Goal: Information Seeking & Learning: Learn about a topic

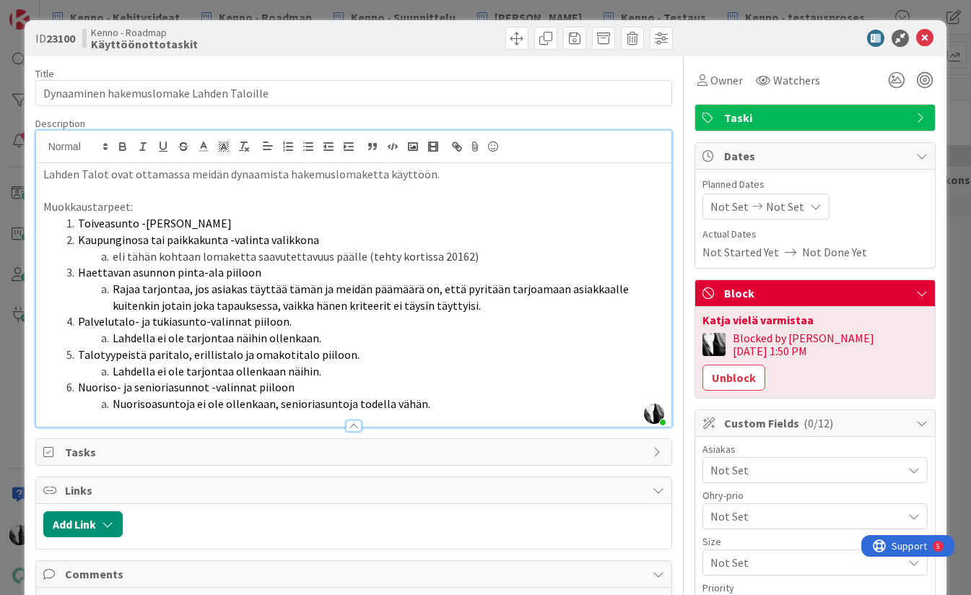
click at [631, 216] on li "Toiveasunto -valikko piiloon" at bounding box center [363, 223] width 604 height 17
click at [784, 39] on div at bounding box center [808, 38] width 256 height 17
click at [924, 34] on icon at bounding box center [924, 38] width 17 height 17
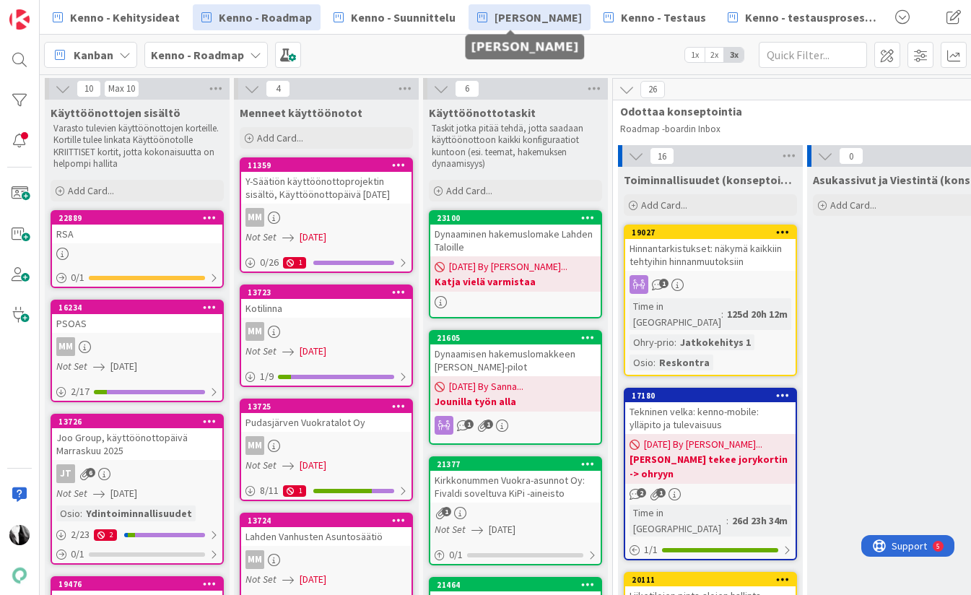
click at [521, 20] on span "[PERSON_NAME]" at bounding box center [538, 17] width 87 height 17
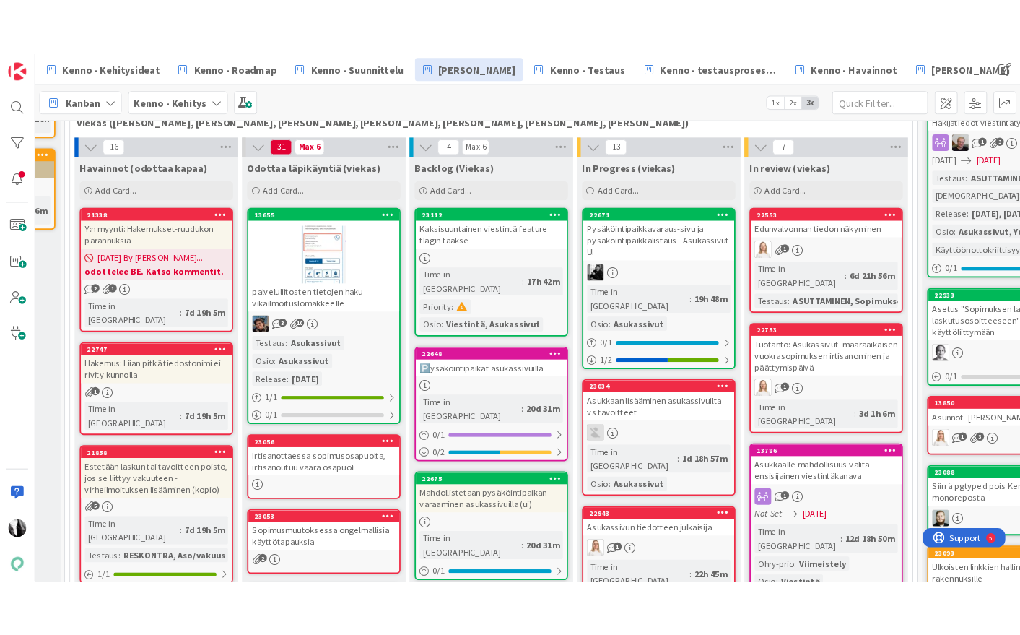
scroll to position [387, 181]
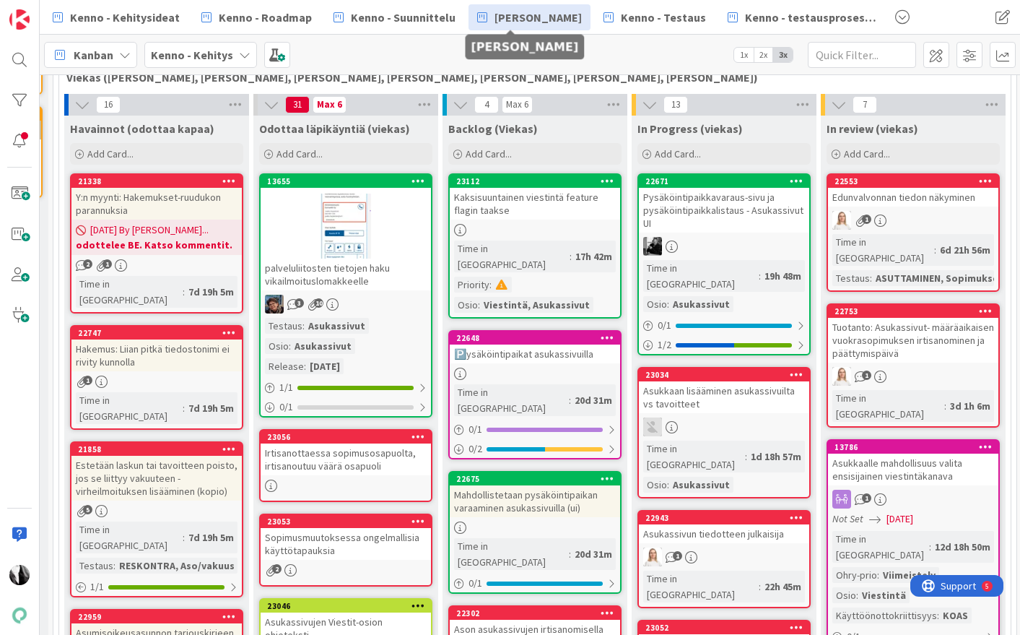
click at [539, 344] on div "🅿️ysäköintipaikat asukassivuilla" at bounding box center [535, 353] width 170 height 19
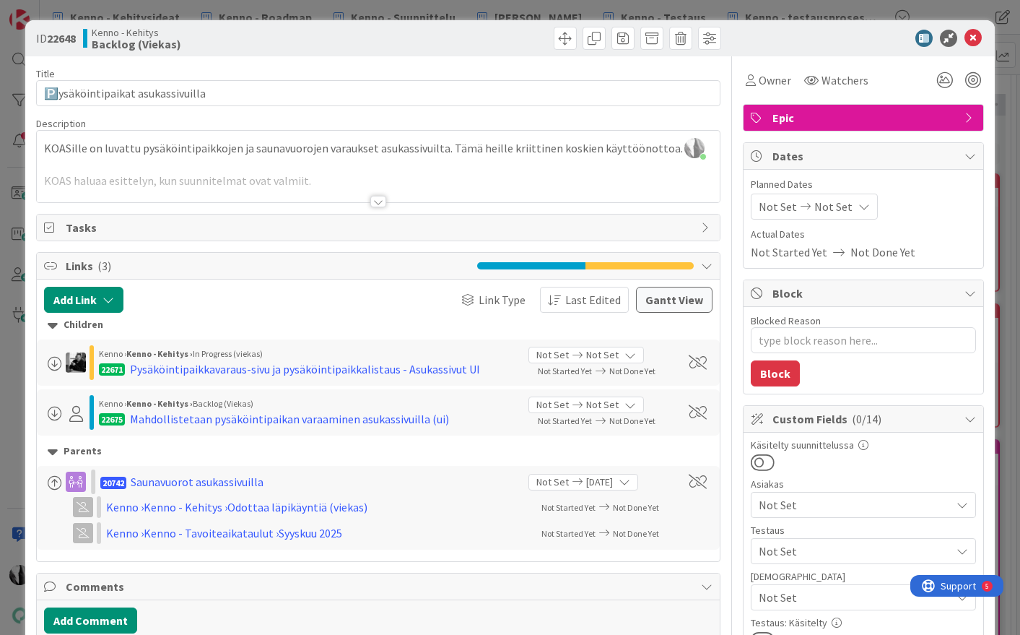
click at [376, 199] on div at bounding box center [378, 202] width 16 height 12
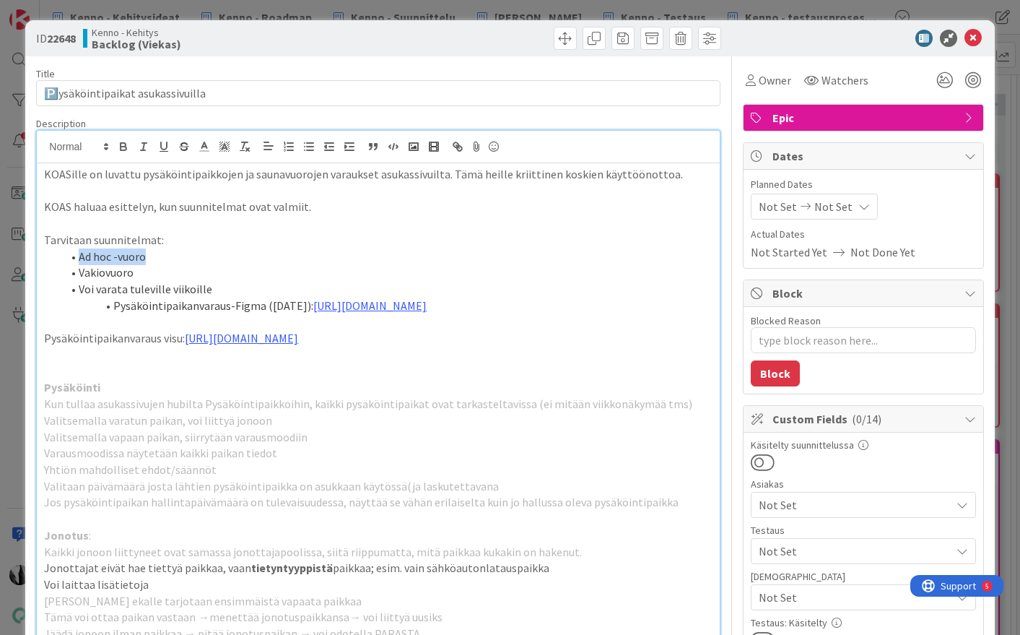
drag, startPoint x: 77, startPoint y: 253, endPoint x: 143, endPoint y: 256, distance: 65.7
click at [143, 256] on li "Ad hoc -vuoro" at bounding box center [386, 256] width 651 height 17
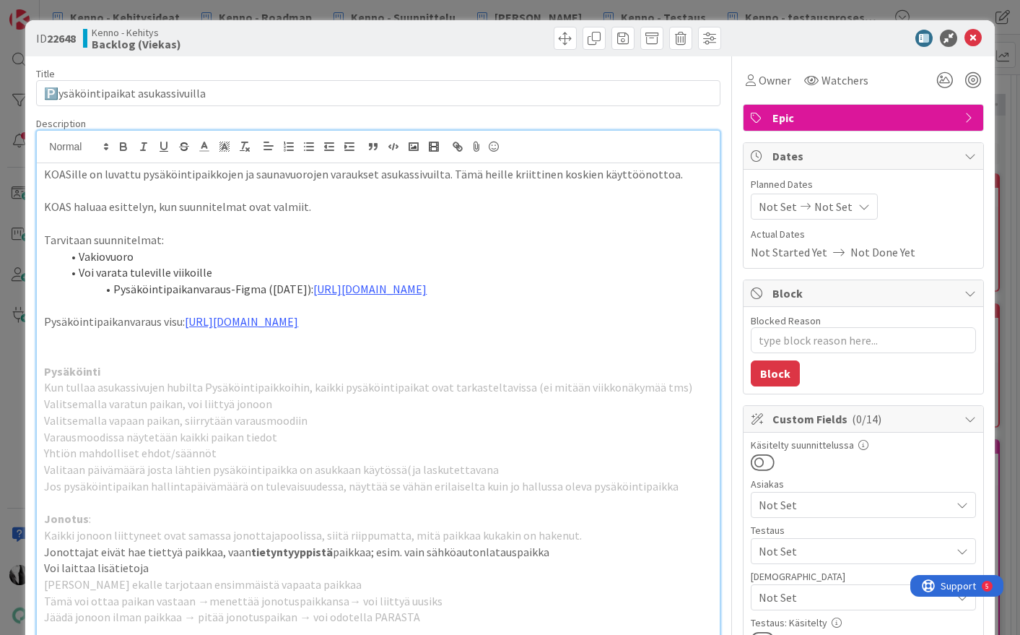
click at [352, 213] on p "KOAS haluaa esittelyn, kun suunnitelmat ovat valmiit." at bounding box center [378, 207] width 668 height 17
click at [971, 35] on icon at bounding box center [973, 38] width 17 height 17
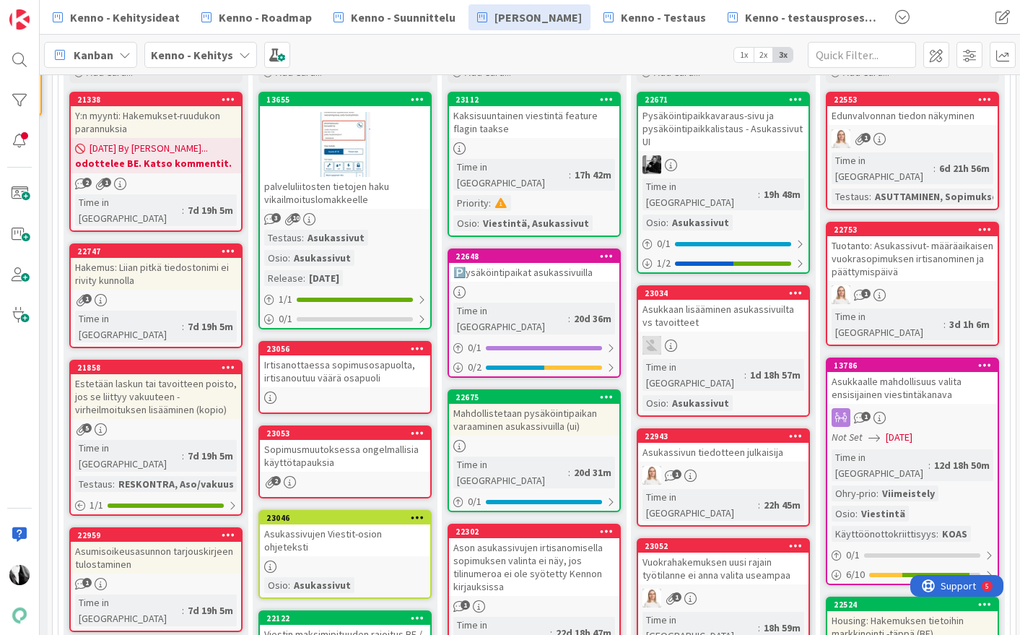
scroll to position [470, 182]
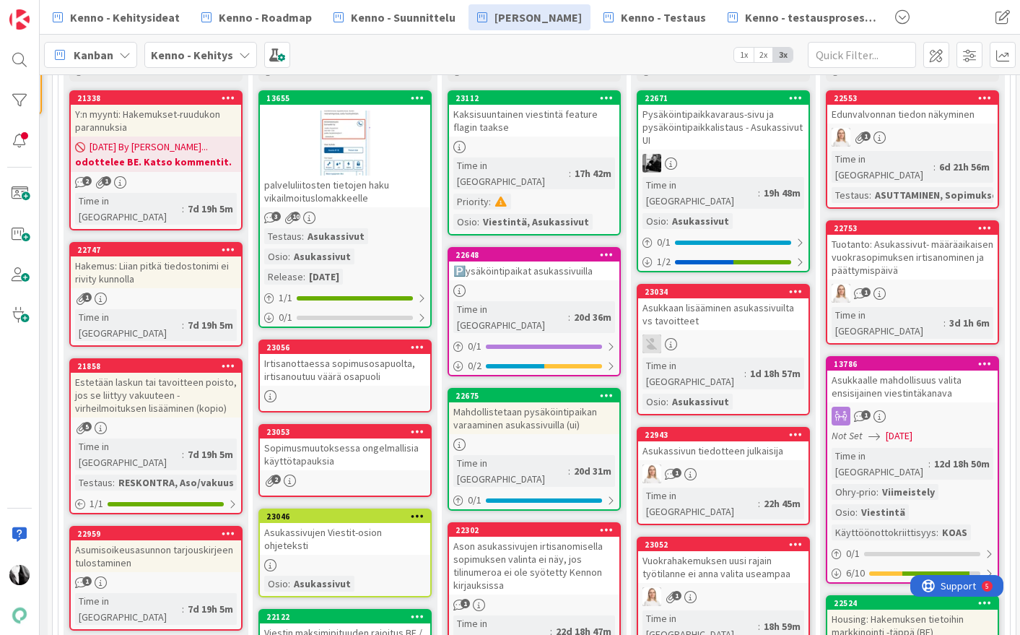
click at [690, 298] on div "Asukkaan lisääminen asukassivuilta vs tavoitteet" at bounding box center [723, 314] width 170 height 32
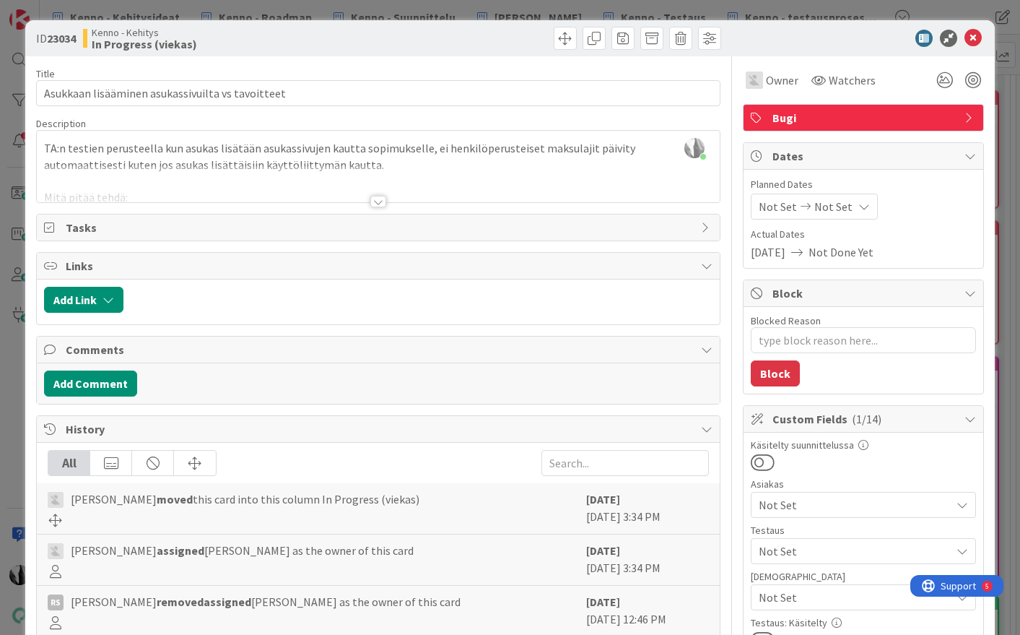
click at [375, 201] on div at bounding box center [378, 202] width 16 height 12
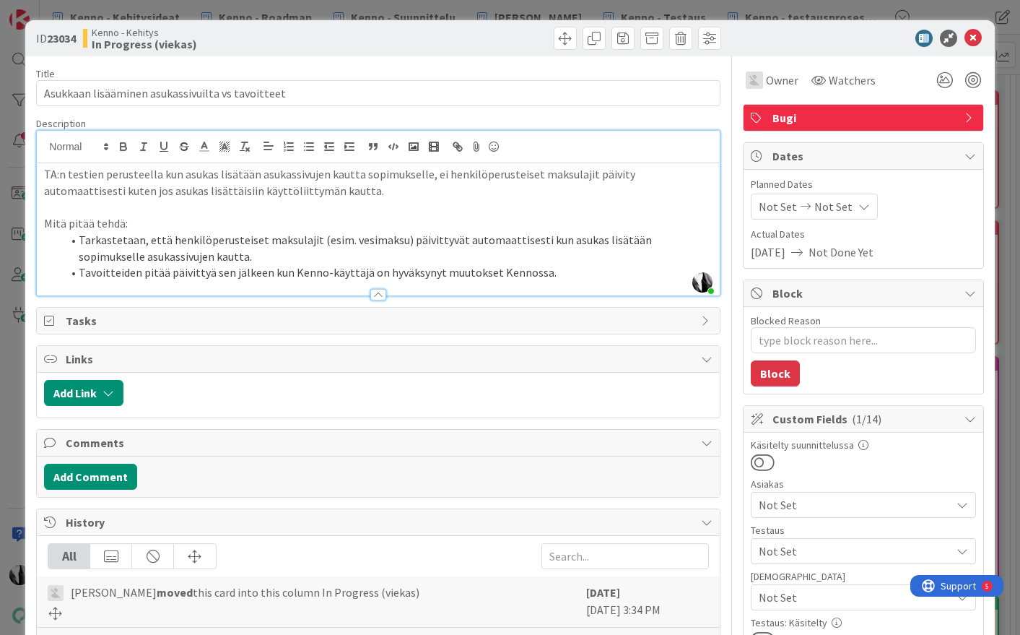
click at [791, 39] on div at bounding box center [857, 38] width 256 height 17
click at [243, 257] on li "Tarkastetaan, että henkilöperusteiset maksulajit (esim. vesimaksu) päivittyvät …" at bounding box center [386, 248] width 651 height 32
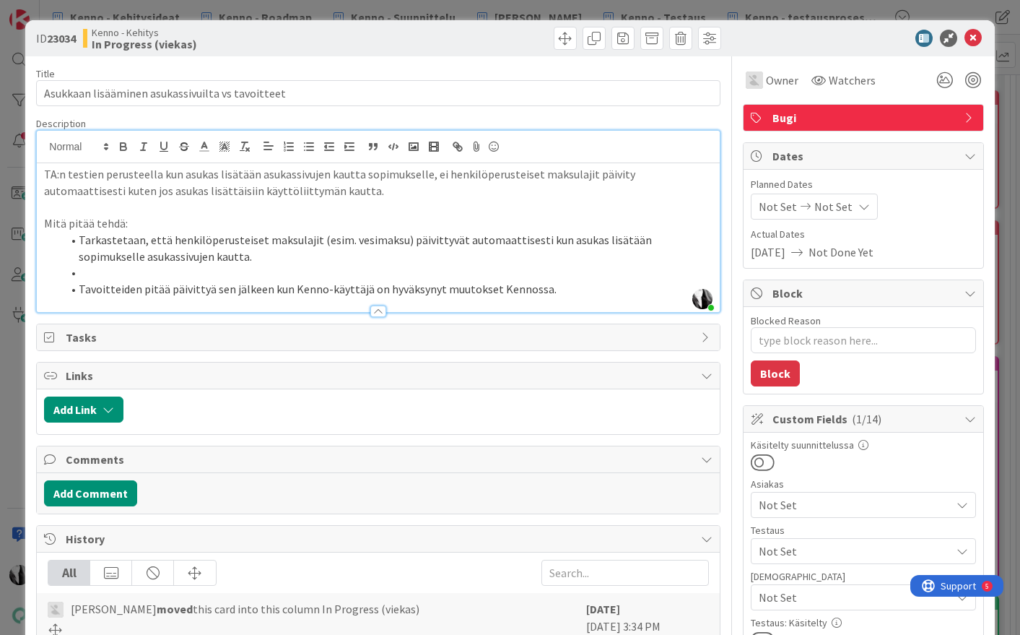
type textarea "x"
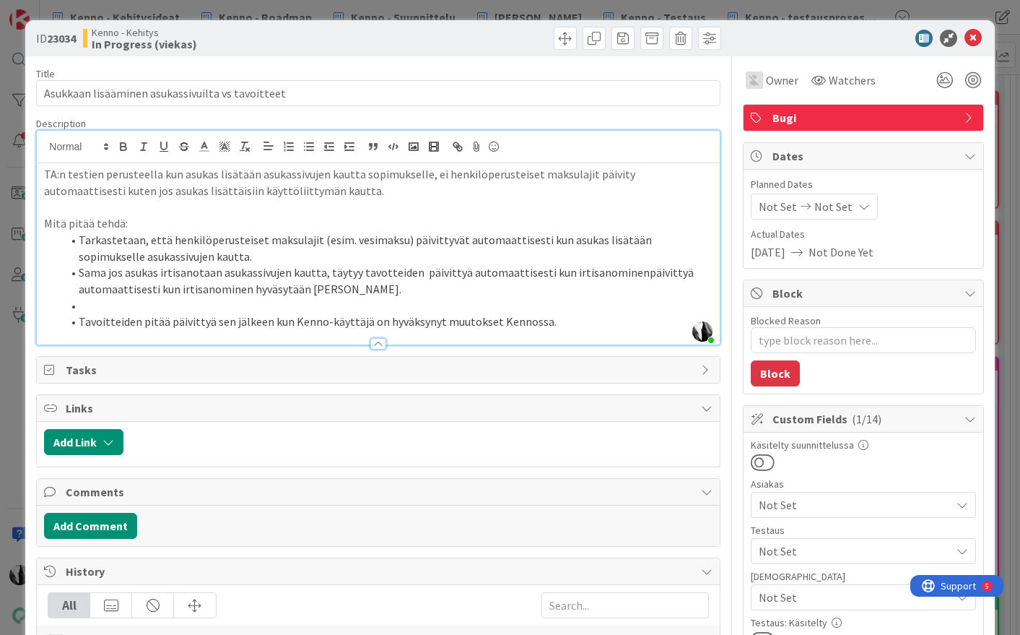
click at [145, 308] on li at bounding box center [386, 306] width 651 height 17
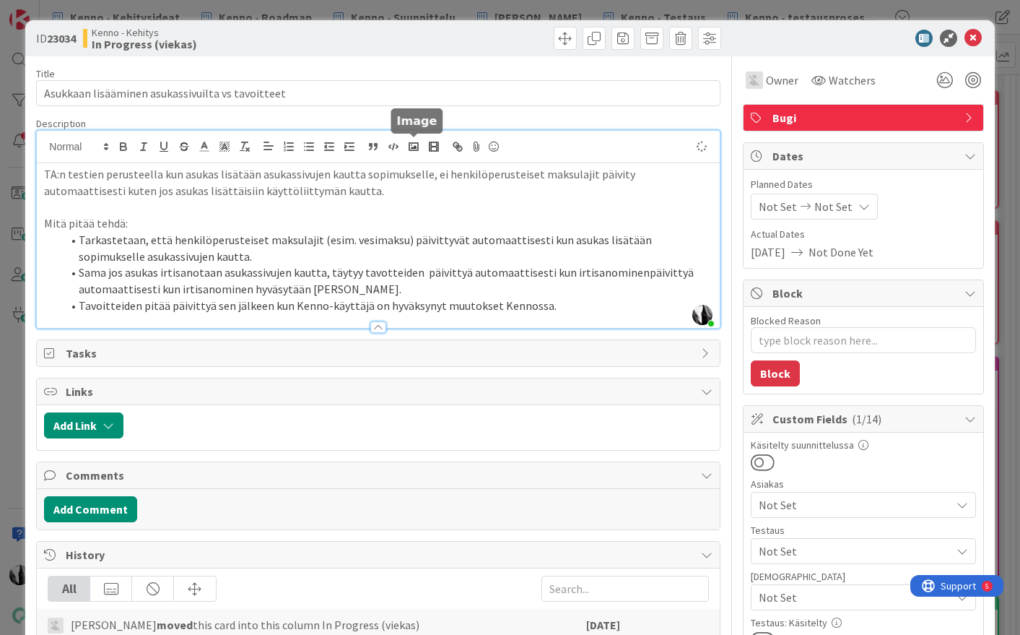
type textarea "x"
click at [834, 38] on div at bounding box center [857, 38] width 256 height 17
click at [971, 37] on icon at bounding box center [973, 38] width 17 height 17
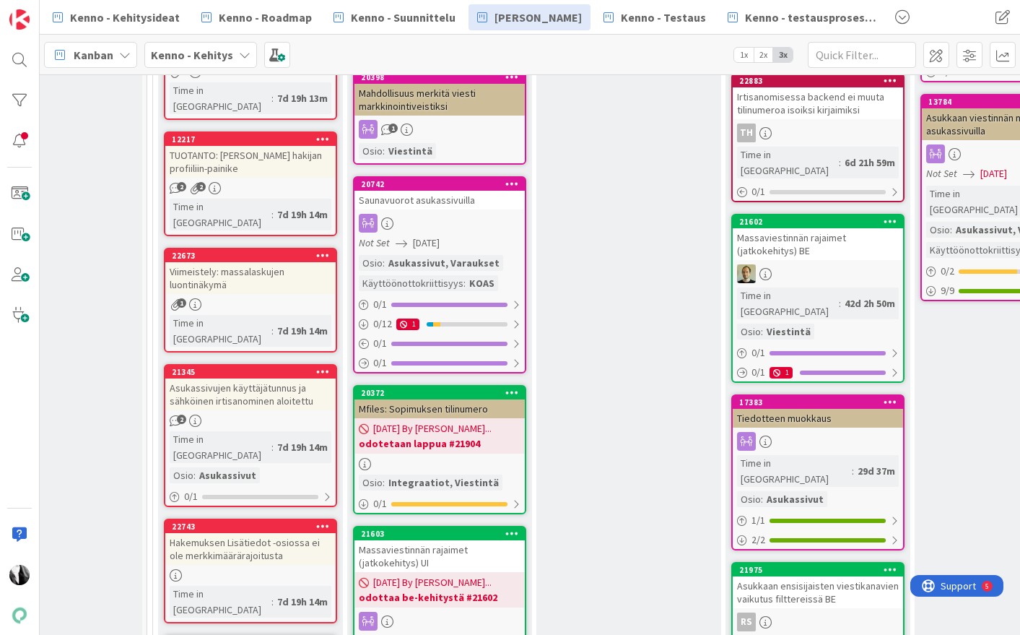
scroll to position [1488, 87]
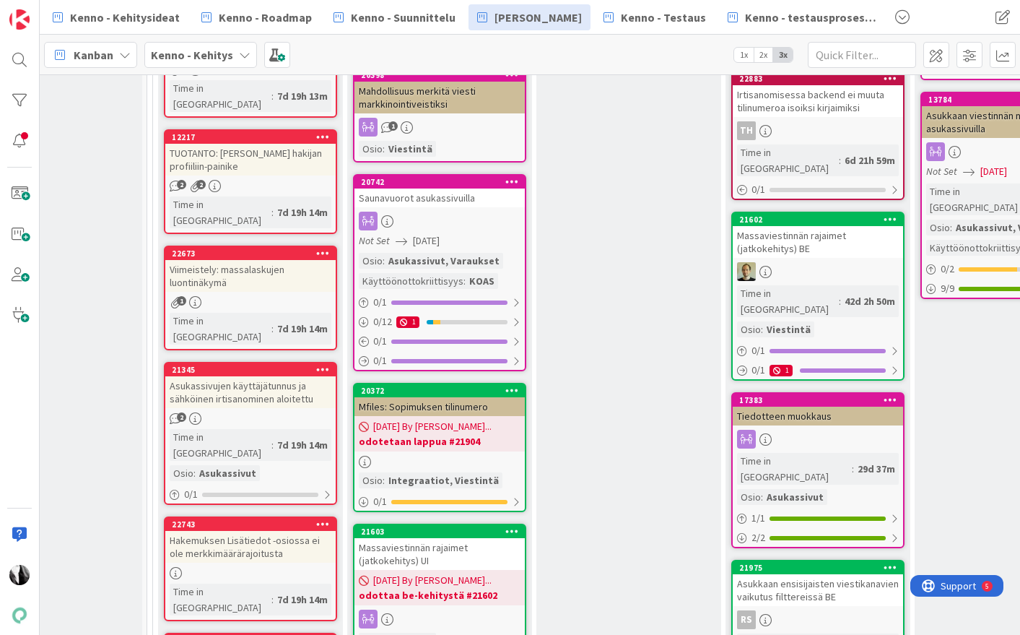
click at [819, 574] on div "Asukkaan ensisijaisten viestikanavien vaikutus filttereissä BE" at bounding box center [818, 590] width 170 height 32
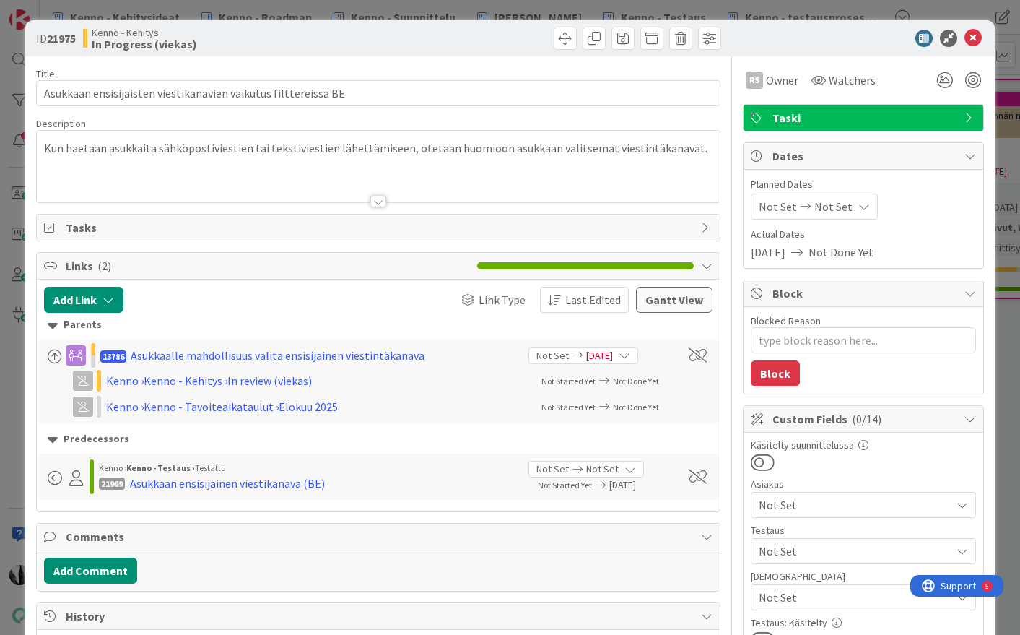
type textarea "x"
click at [378, 198] on div at bounding box center [378, 202] width 16 height 12
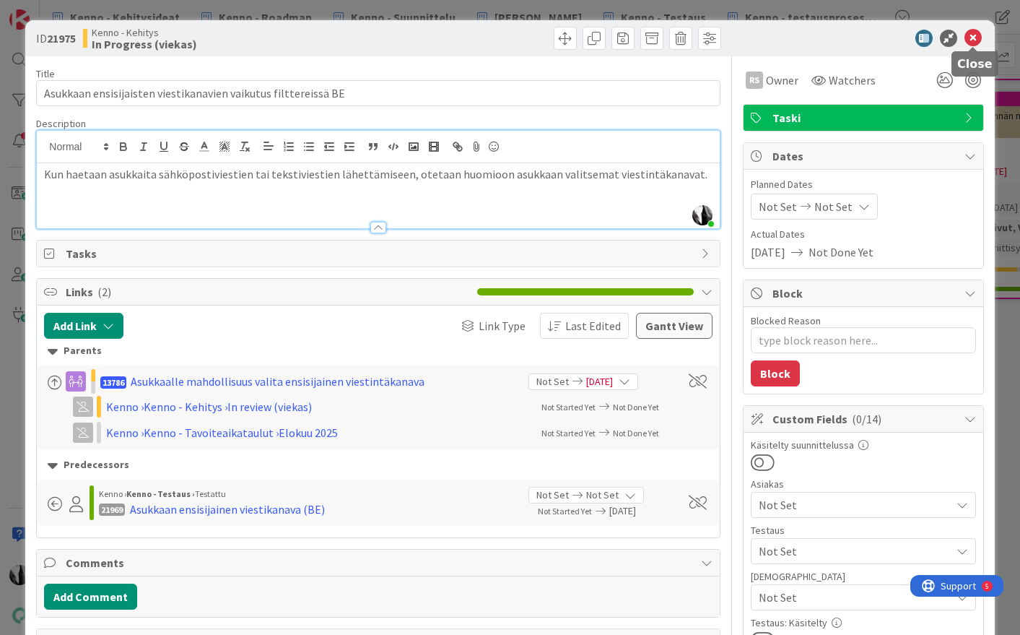
click at [969, 38] on icon at bounding box center [973, 38] width 17 height 17
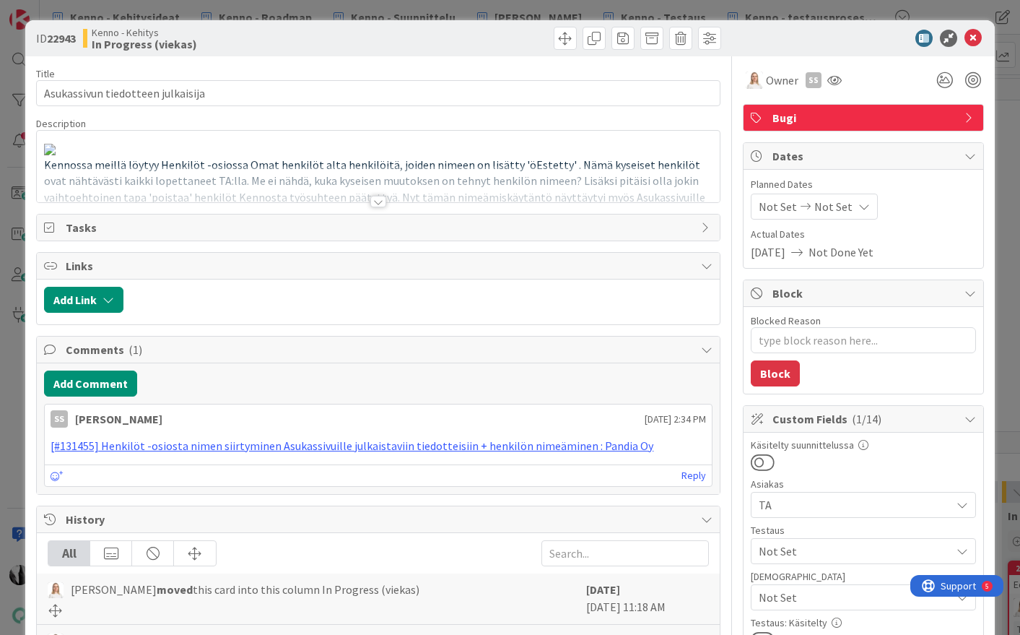
click at [377, 199] on div at bounding box center [378, 202] width 16 height 12
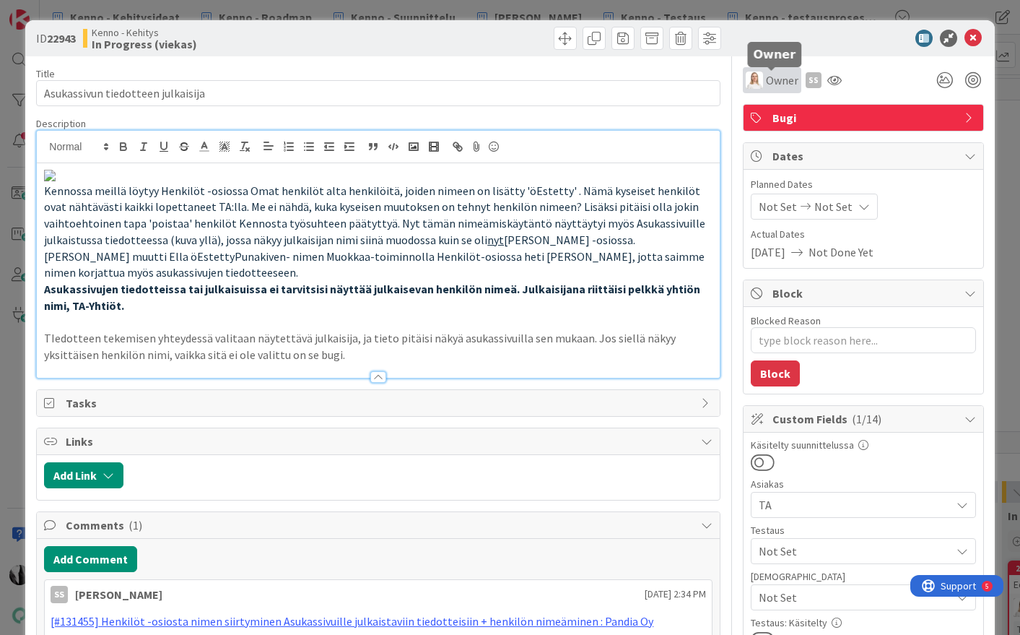
click at [780, 75] on span "Owner" at bounding box center [782, 79] width 32 height 17
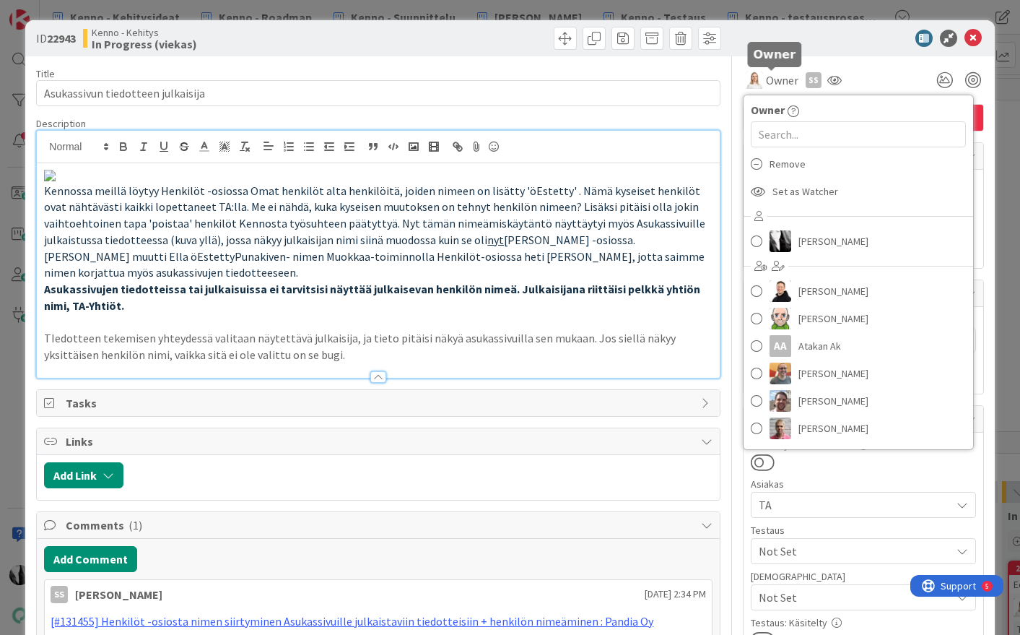
type textarea "x"
click at [780, 133] on input "text" at bounding box center [858, 134] width 215 height 26
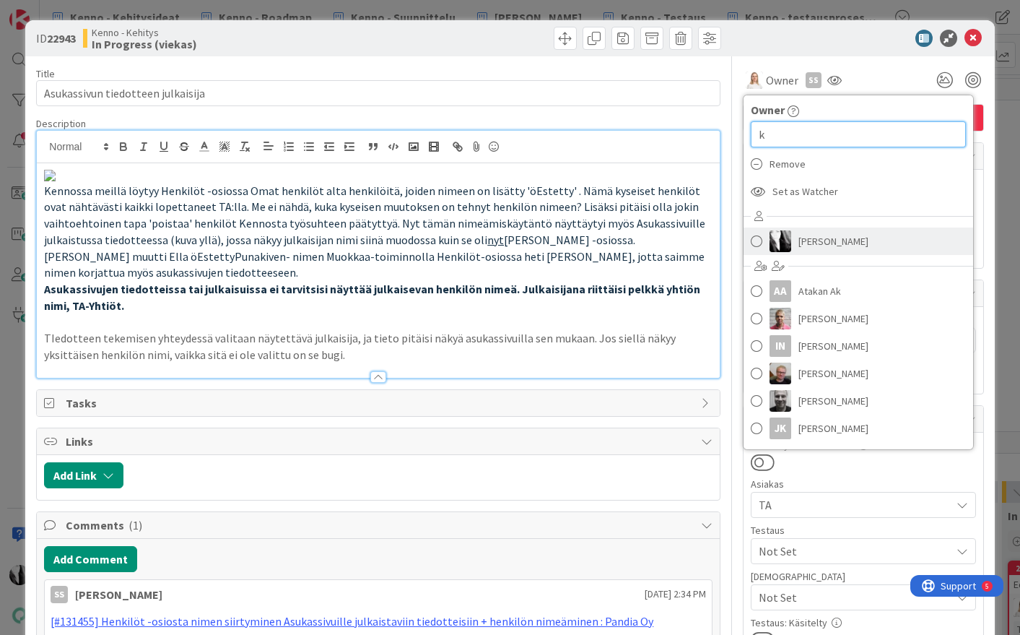
type input "k"
click at [838, 245] on span "[PERSON_NAME]" at bounding box center [834, 241] width 70 height 22
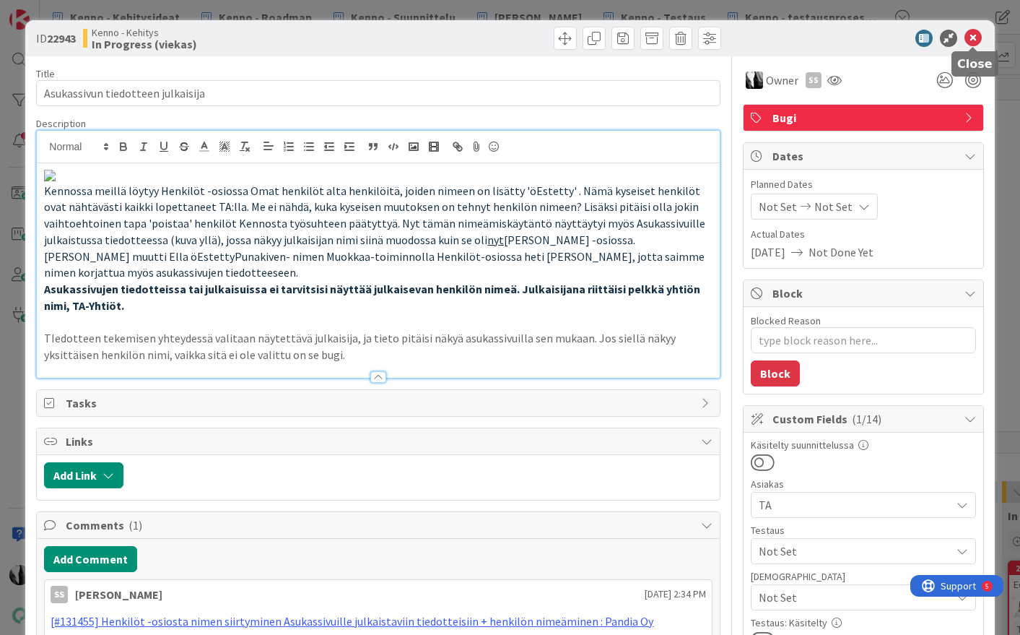
click at [973, 38] on icon at bounding box center [973, 38] width 17 height 17
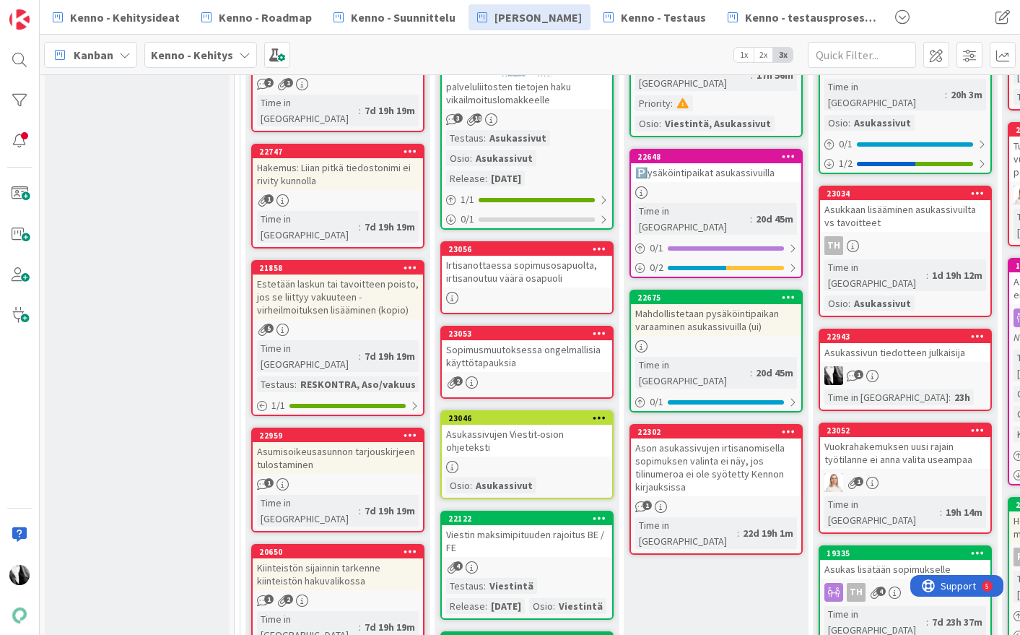
scroll to position [569, 0]
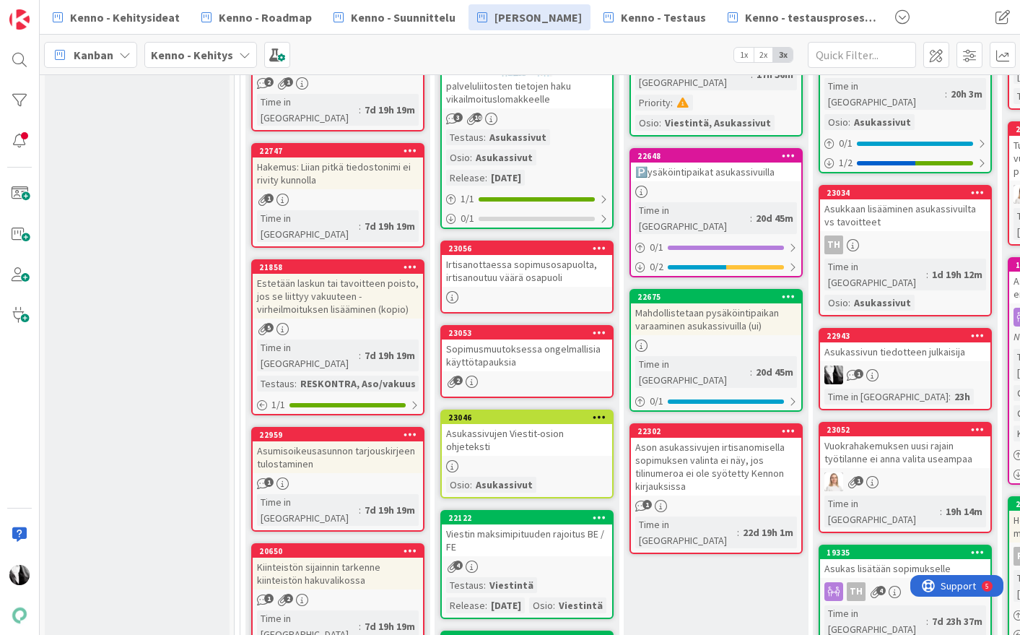
click at [565, 285] on div "Irtisanottaessa sopimusosapuolta, irtisanoutuu väärä osapuoli" at bounding box center [527, 271] width 170 height 32
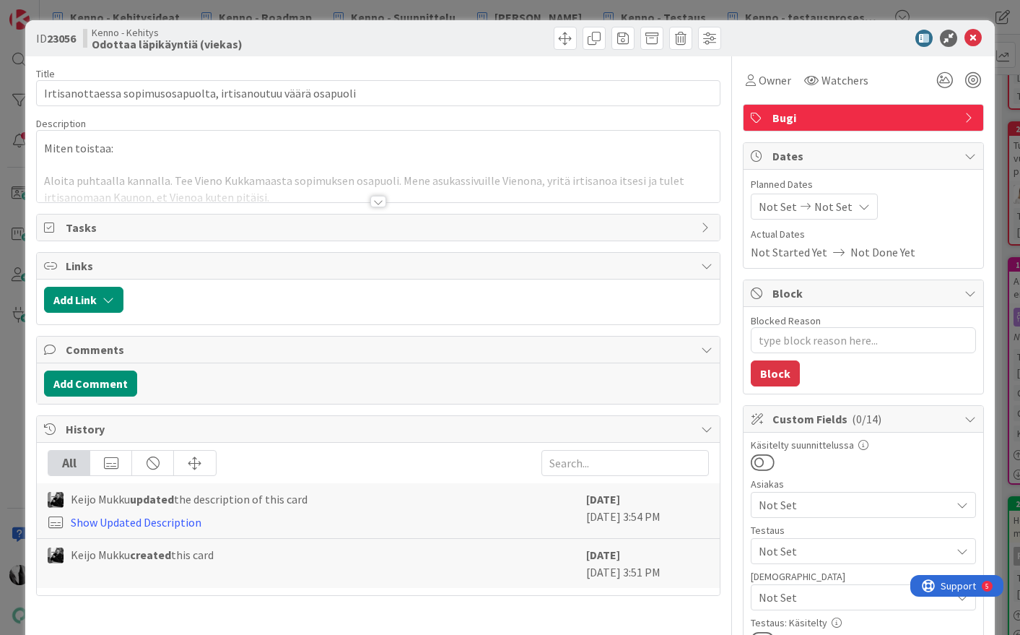
click at [378, 201] on div at bounding box center [378, 202] width 16 height 12
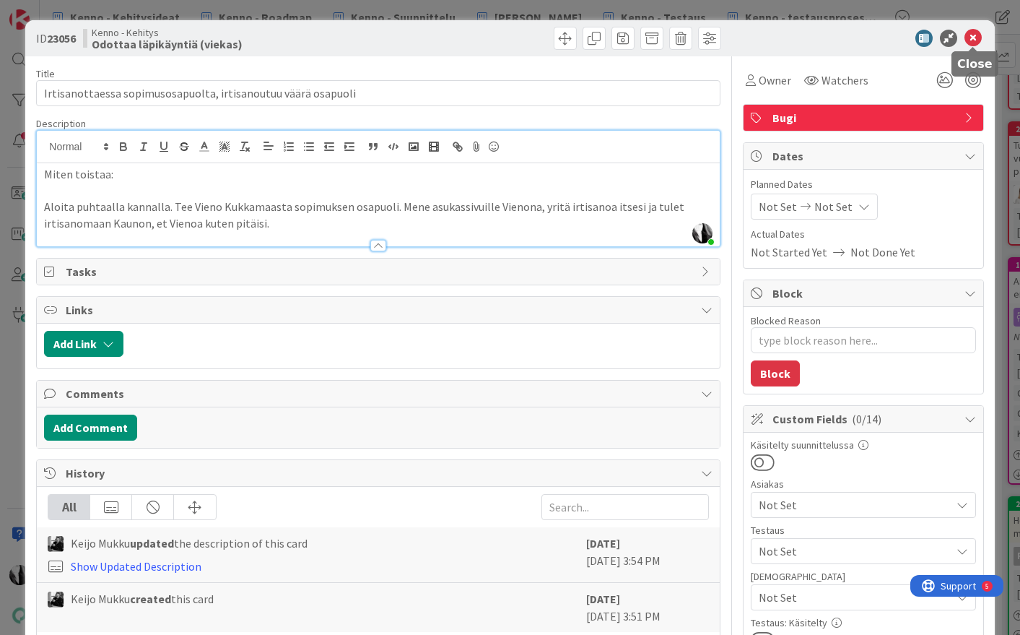
click at [971, 38] on icon at bounding box center [973, 38] width 17 height 17
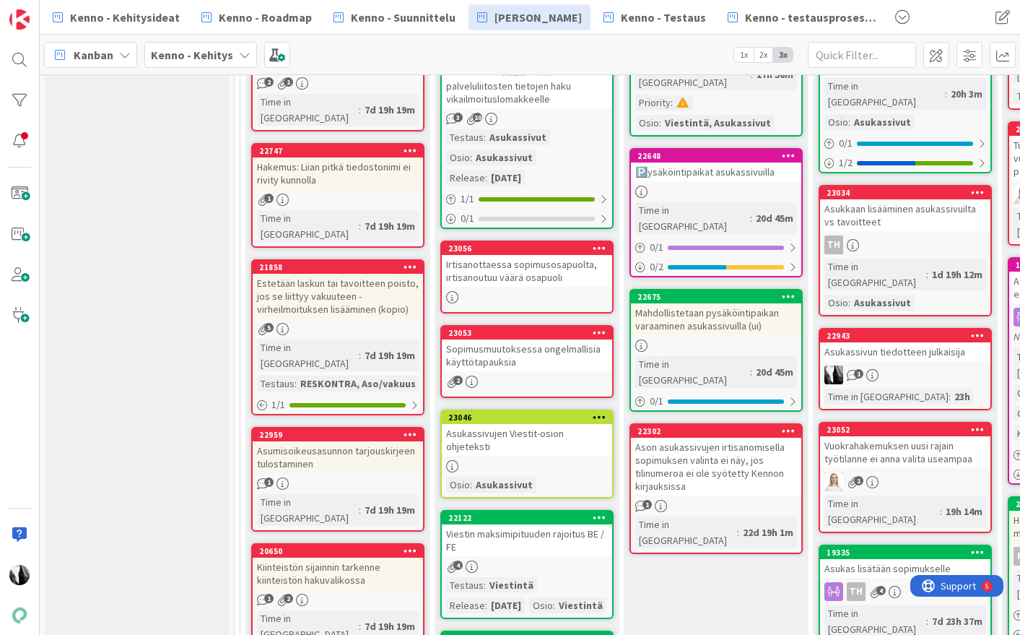
click at [521, 353] on div "Sopimusmuutoksessa ongelmallisia käyttötapauksia" at bounding box center [527, 355] width 170 height 32
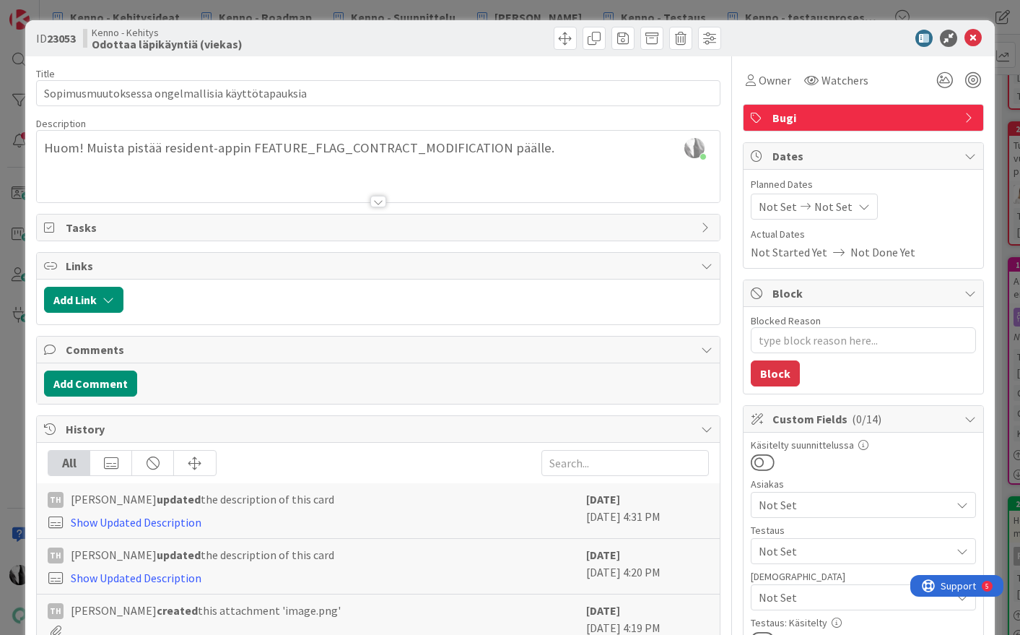
click at [376, 200] on div at bounding box center [378, 202] width 16 height 12
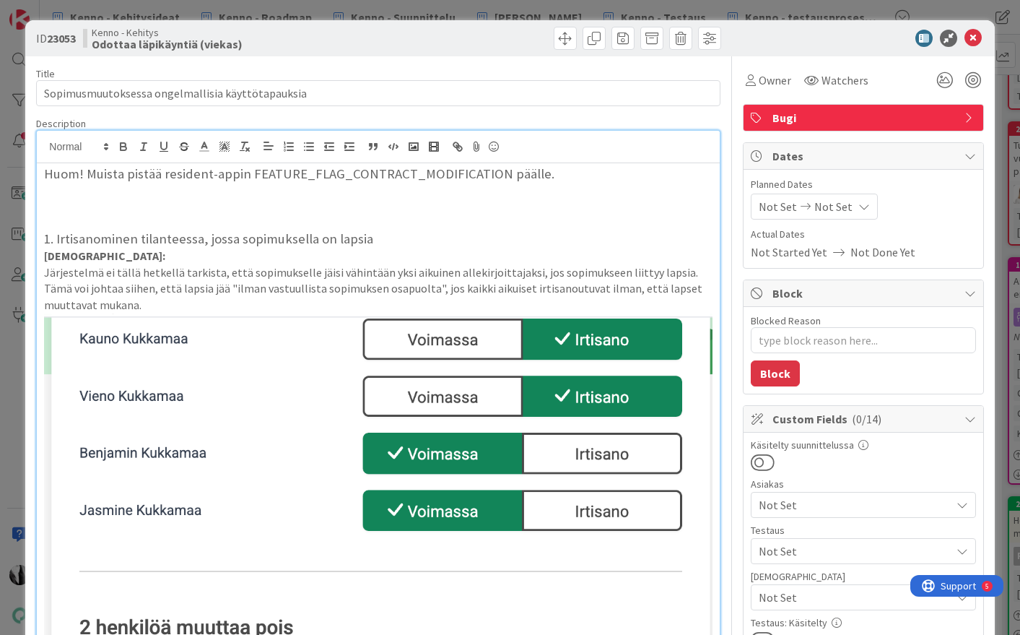
type textarea "x"
click at [975, 36] on icon at bounding box center [973, 38] width 17 height 17
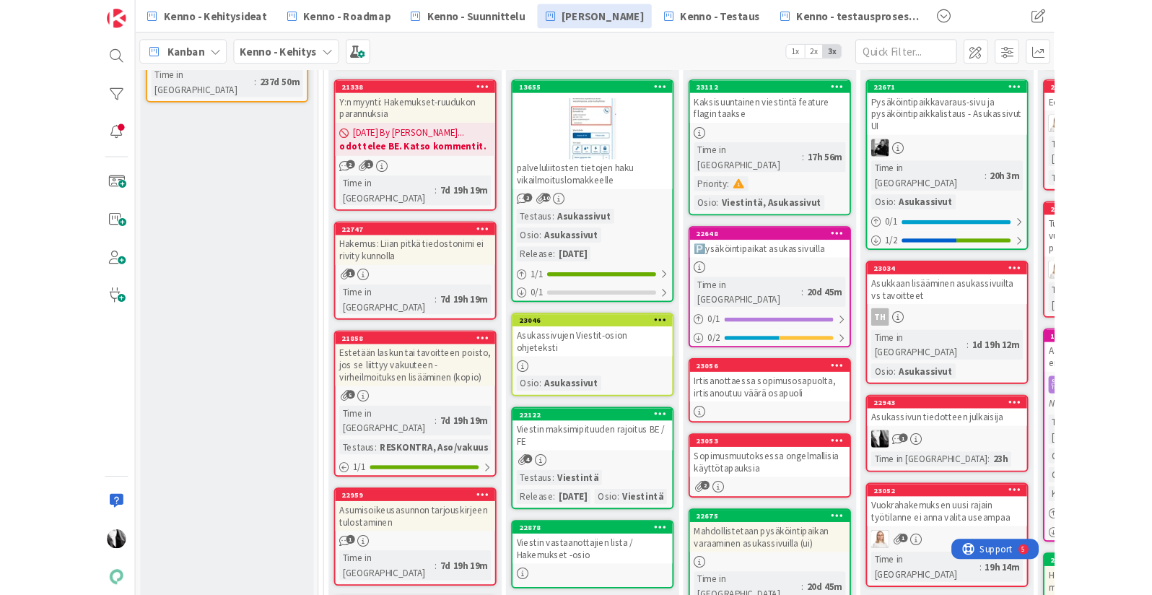
scroll to position [475, 0]
